Goal: Information Seeking & Learning: Learn about a topic

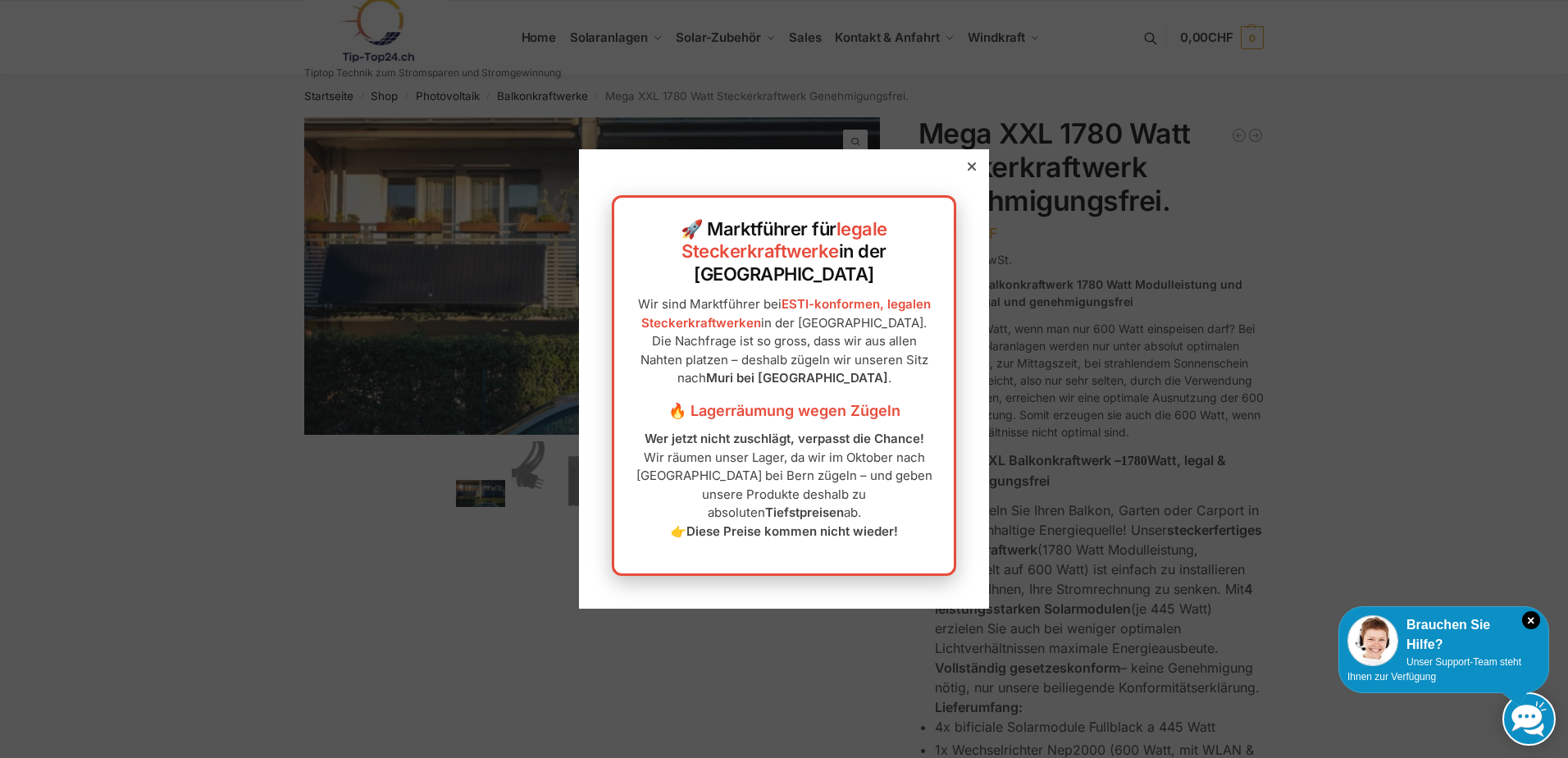
click at [968, 171] on icon at bounding box center [972, 166] width 8 height 8
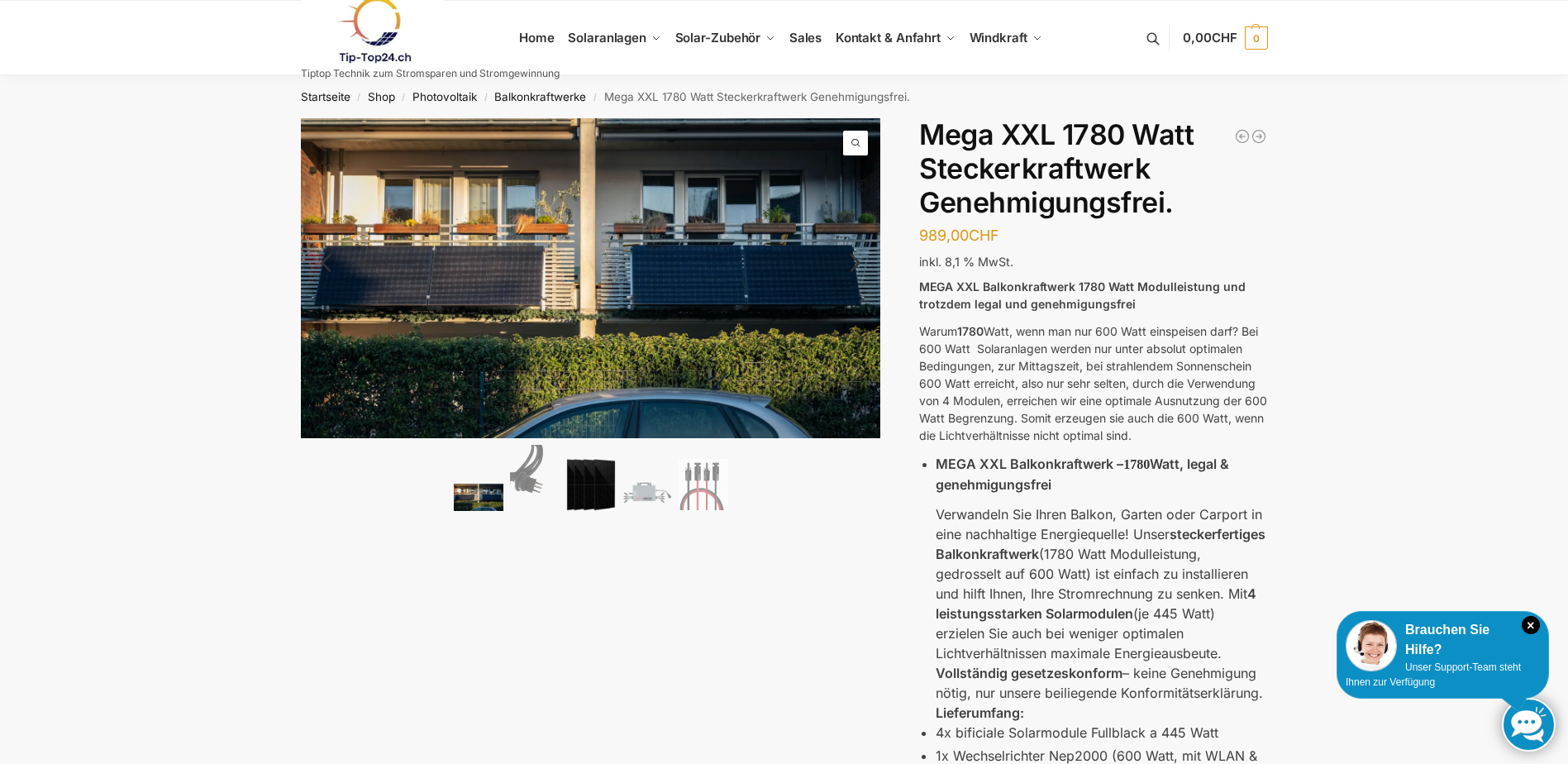
click at [590, 484] on img at bounding box center [591, 485] width 50 height 52
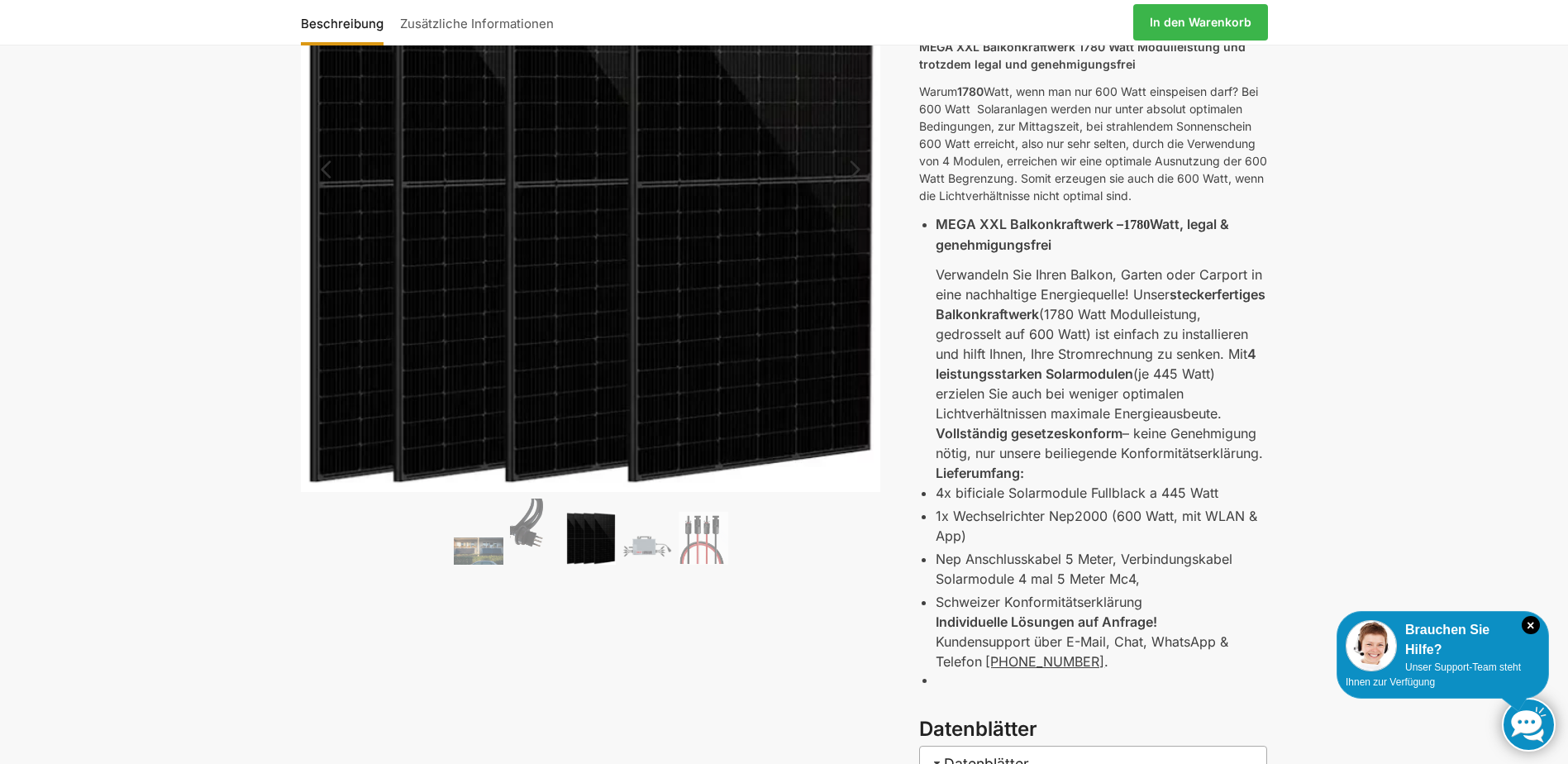
scroll to position [248, 0]
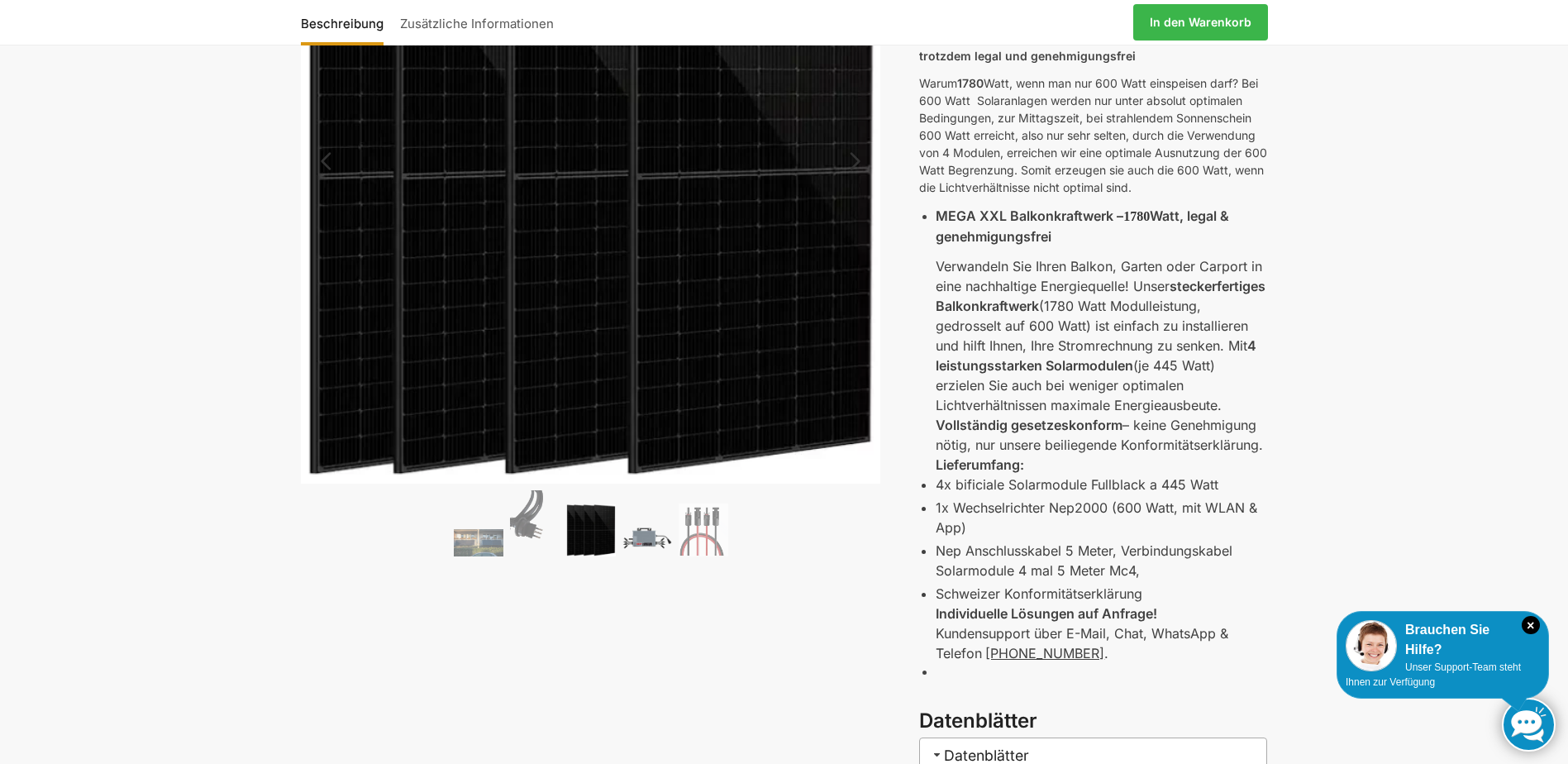
click at [651, 525] on img at bounding box center [647, 538] width 50 height 37
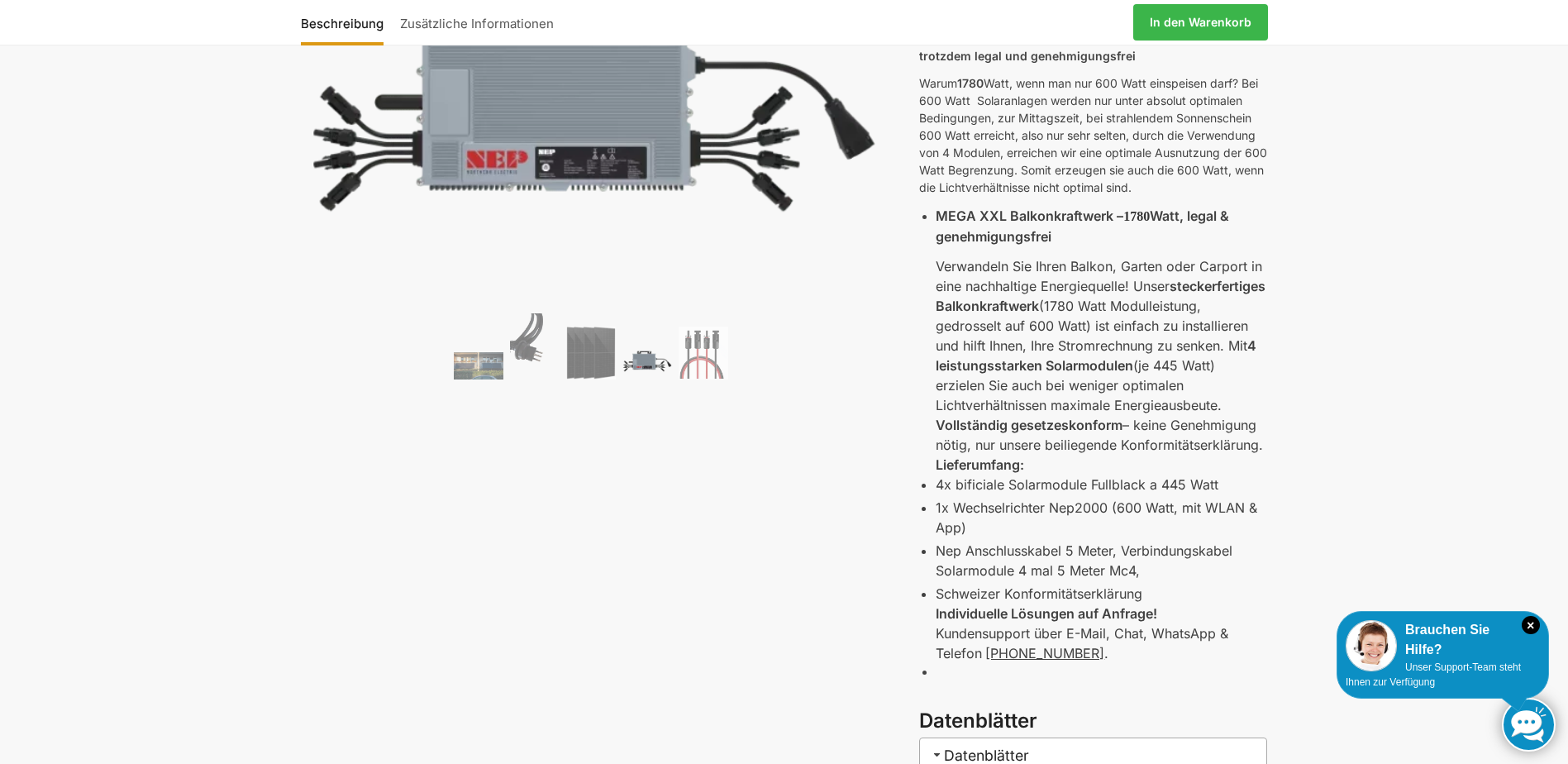
scroll to position [165, 0]
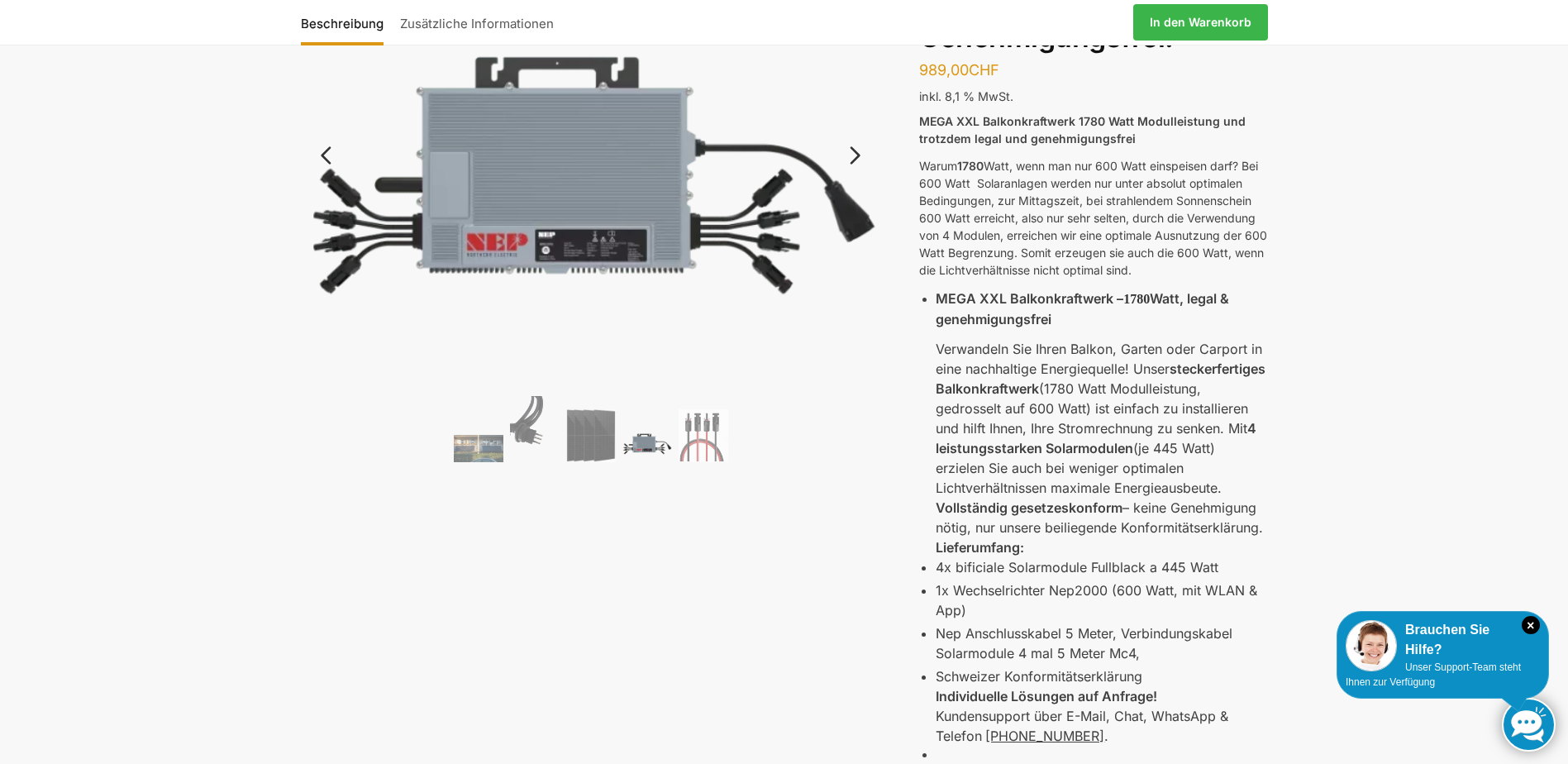
click at [718, 463] on ol at bounding box center [591, 432] width 580 height 71
click at [709, 439] on img at bounding box center [703, 435] width 50 height 53
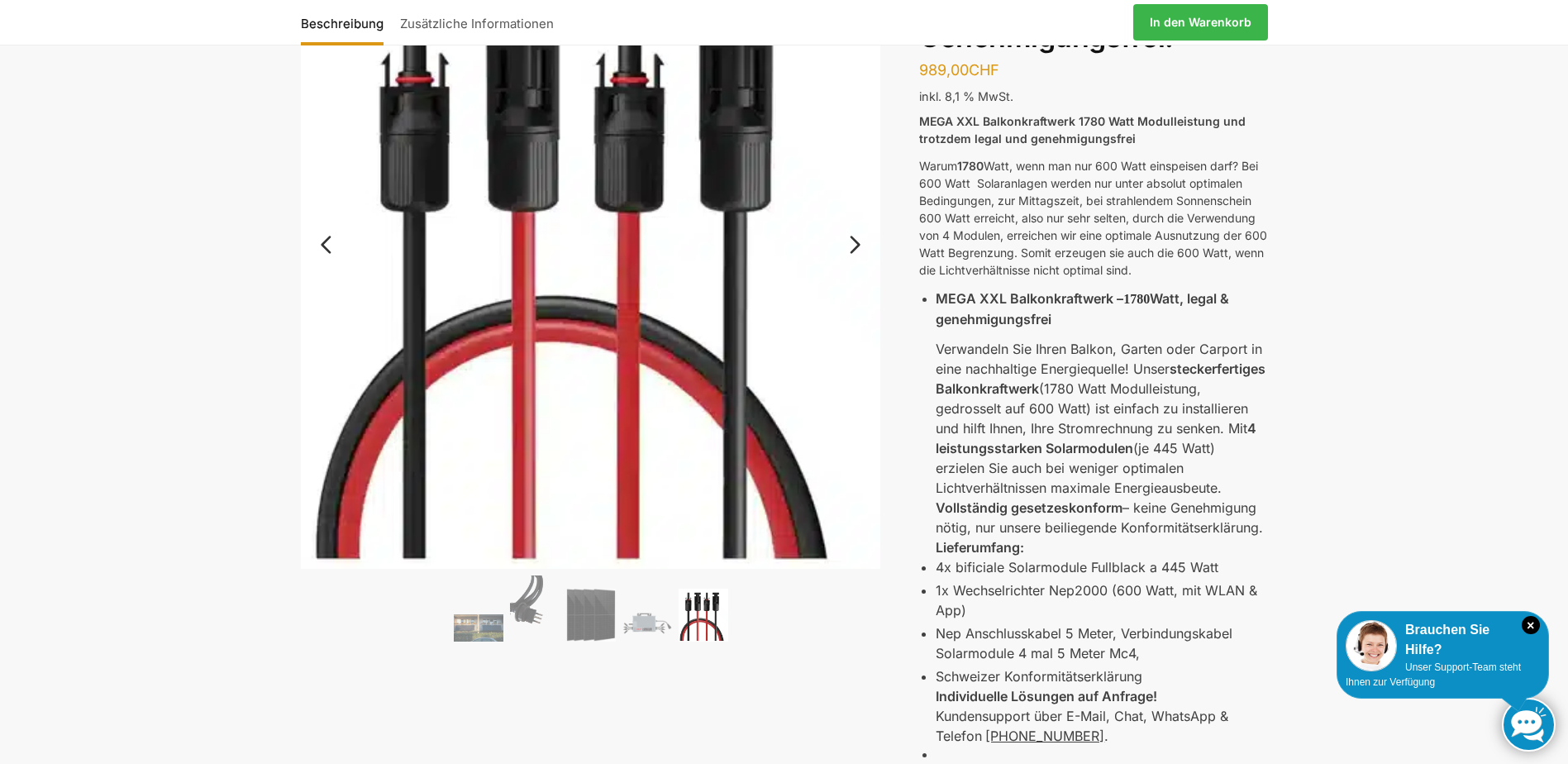
click at [647, 599] on ol at bounding box center [591, 611] width 580 height 71
click at [640, 611] on img at bounding box center [647, 623] width 50 height 37
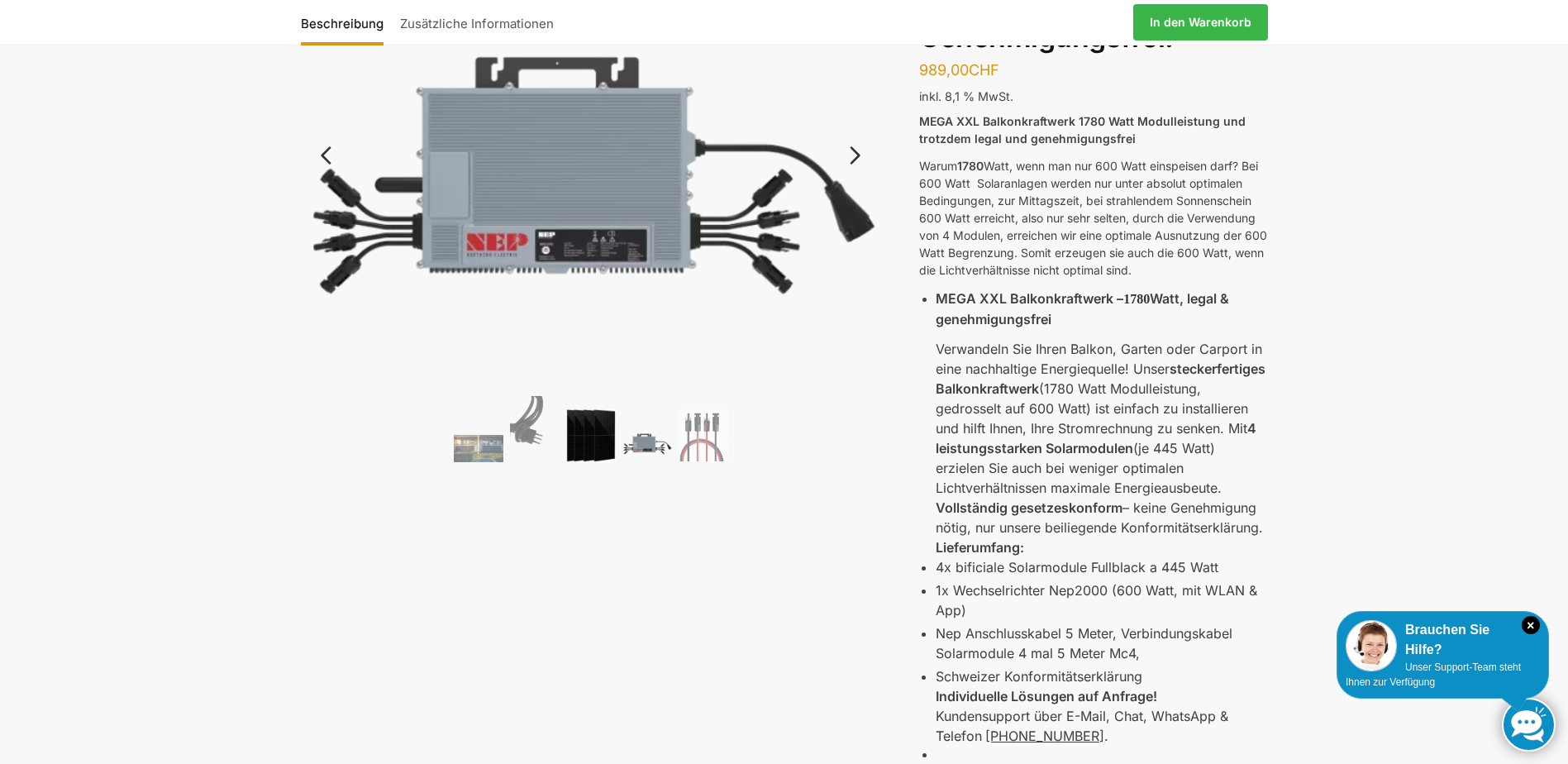
click at [594, 443] on img at bounding box center [591, 435] width 50 height 52
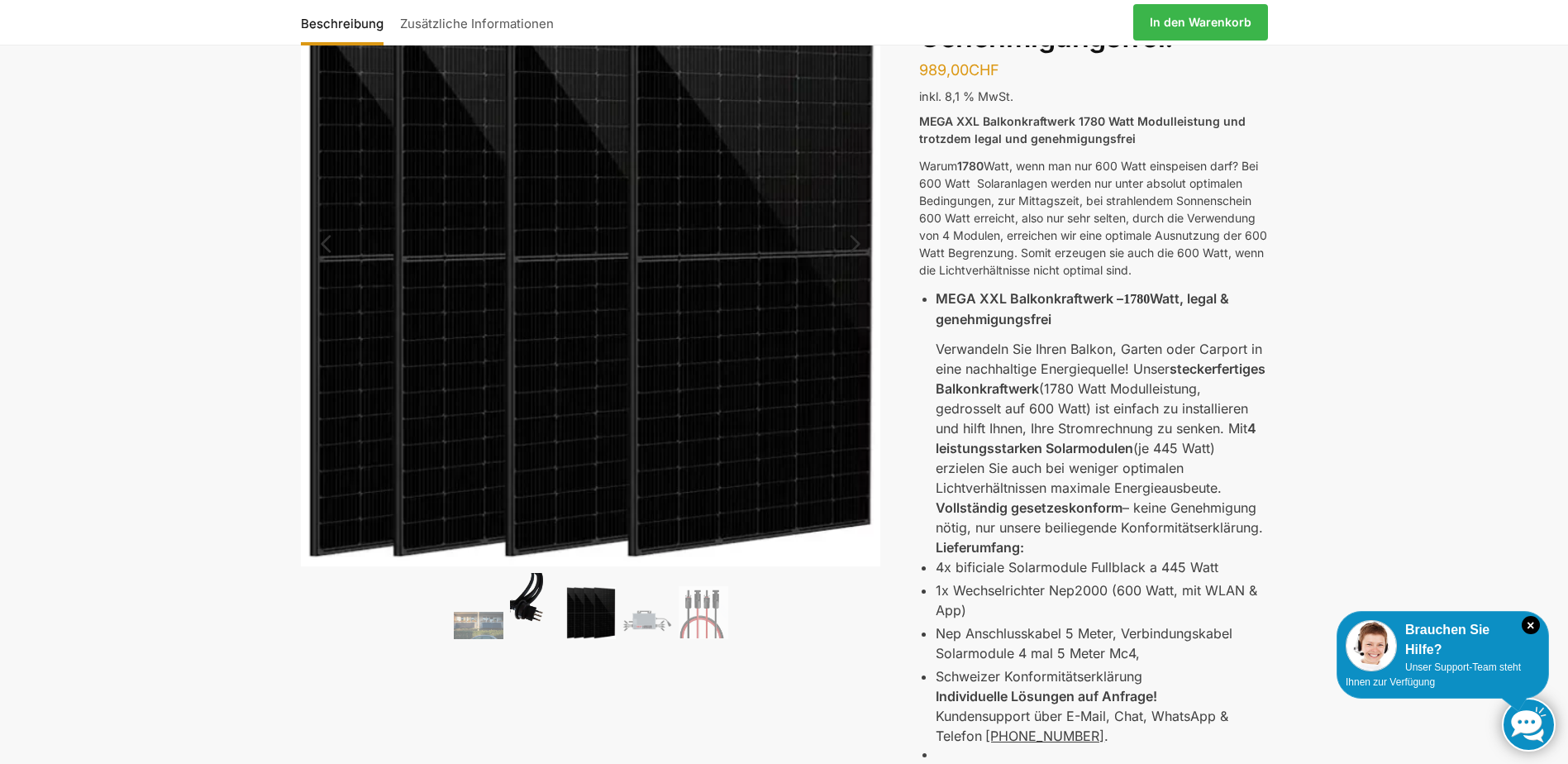
click at [524, 616] on img at bounding box center [534, 605] width 50 height 66
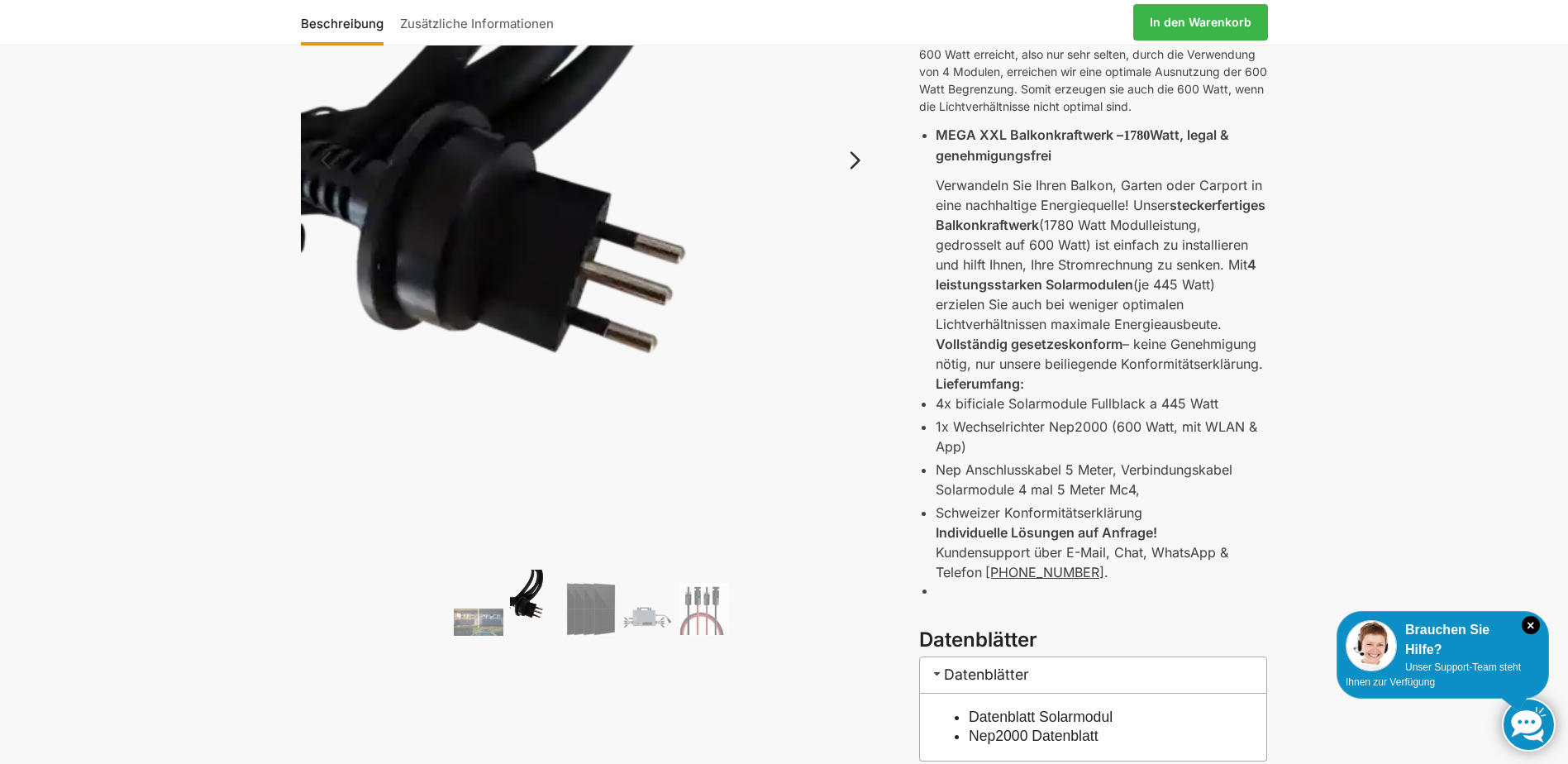
scroll to position [331, 0]
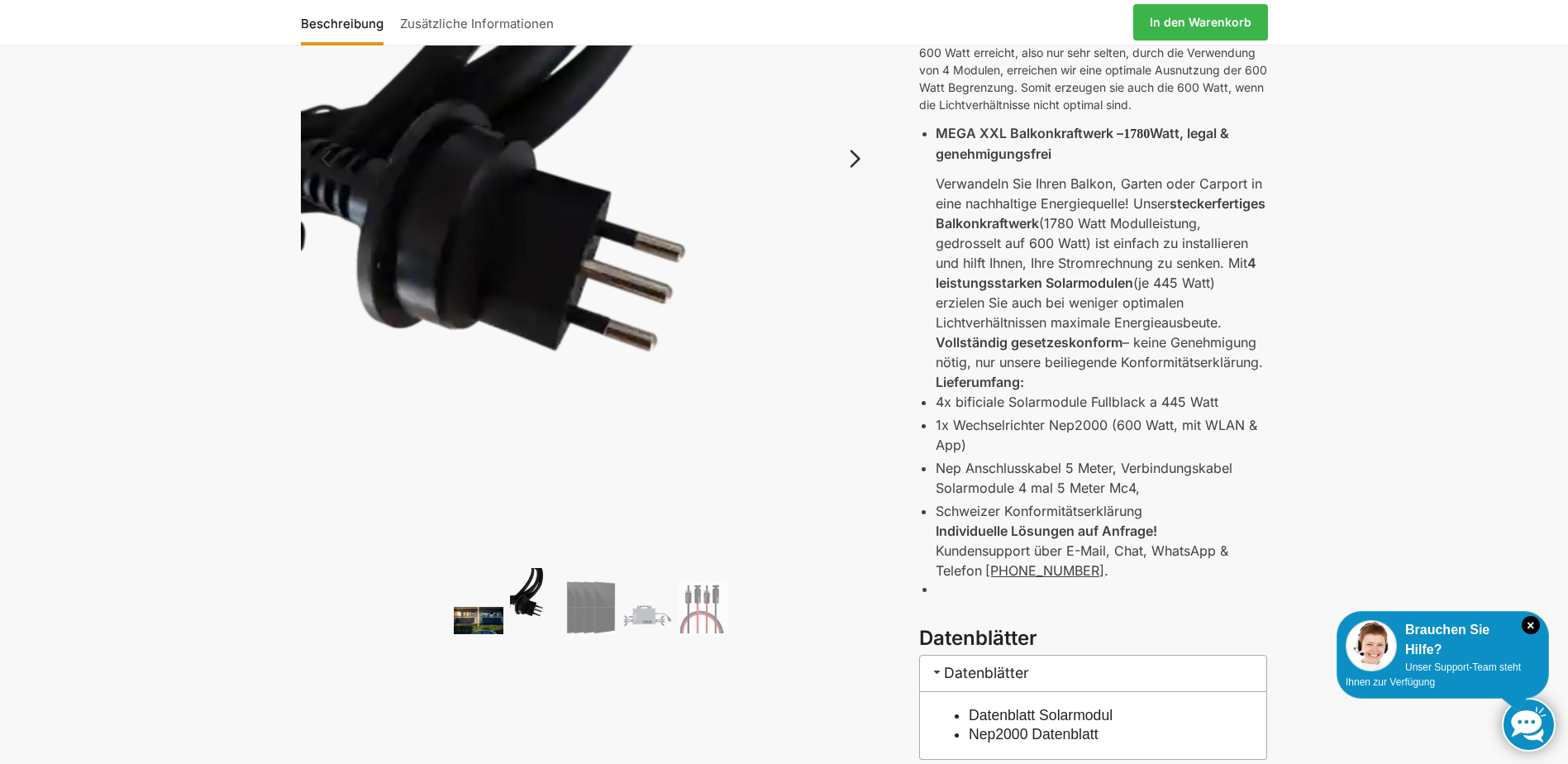
click at [502, 607] on img at bounding box center [478, 621] width 50 height 27
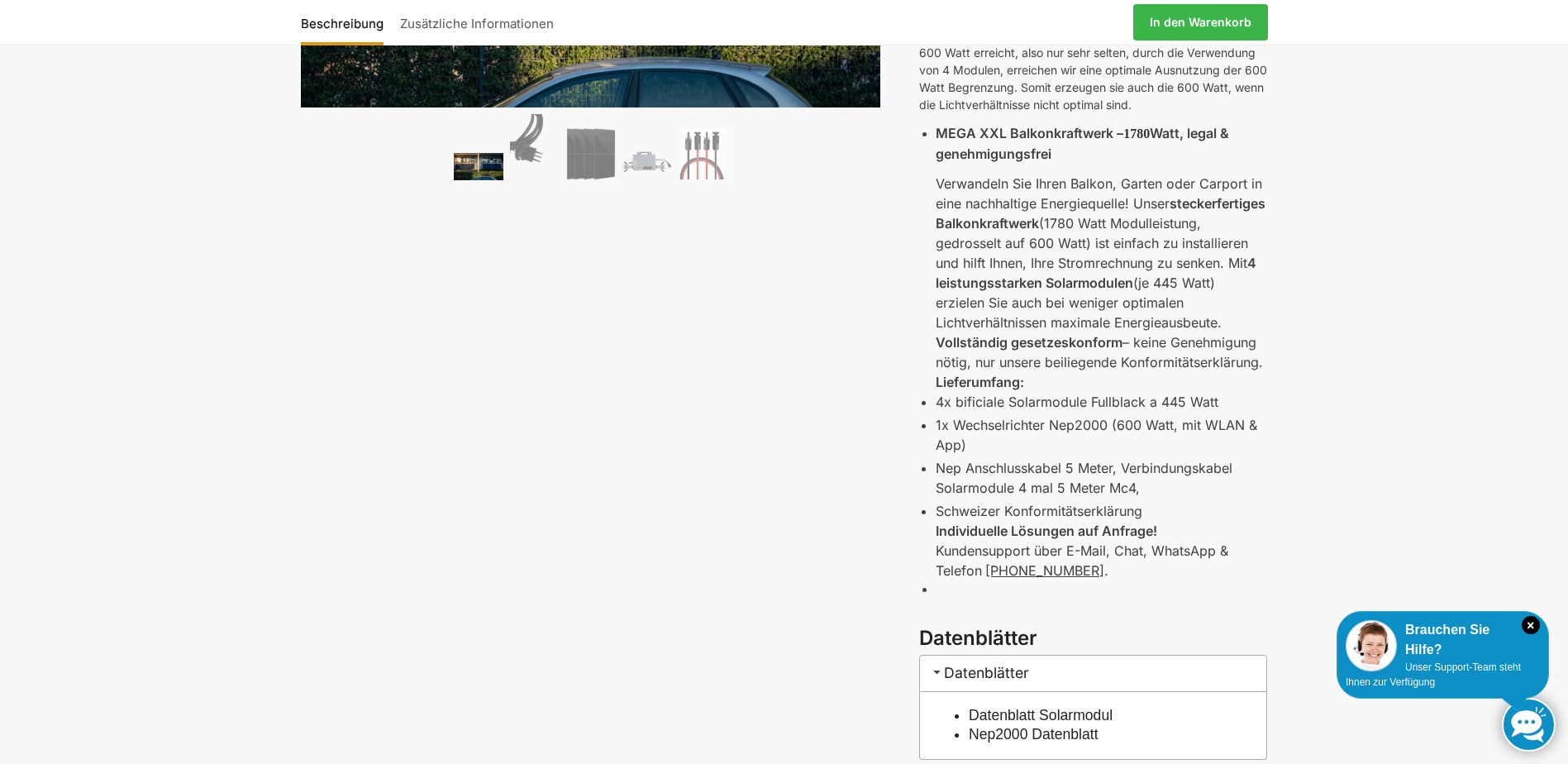
drag, startPoint x: 1323, startPoint y: 241, endPoint x: 1335, endPoint y: 234, distance: 13.9
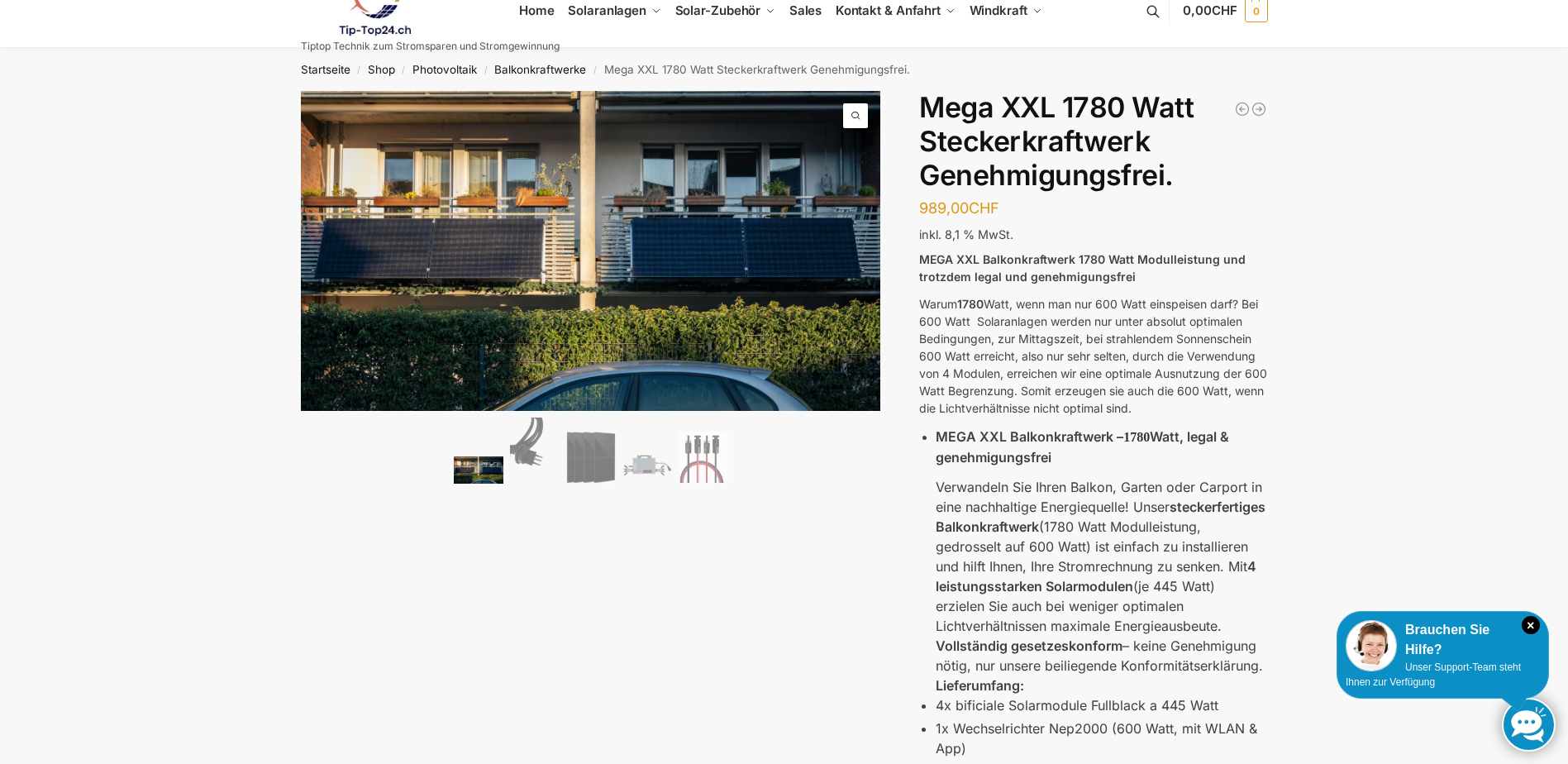
scroll to position [0, 0]
